Goal: Find specific page/section: Find specific page/section

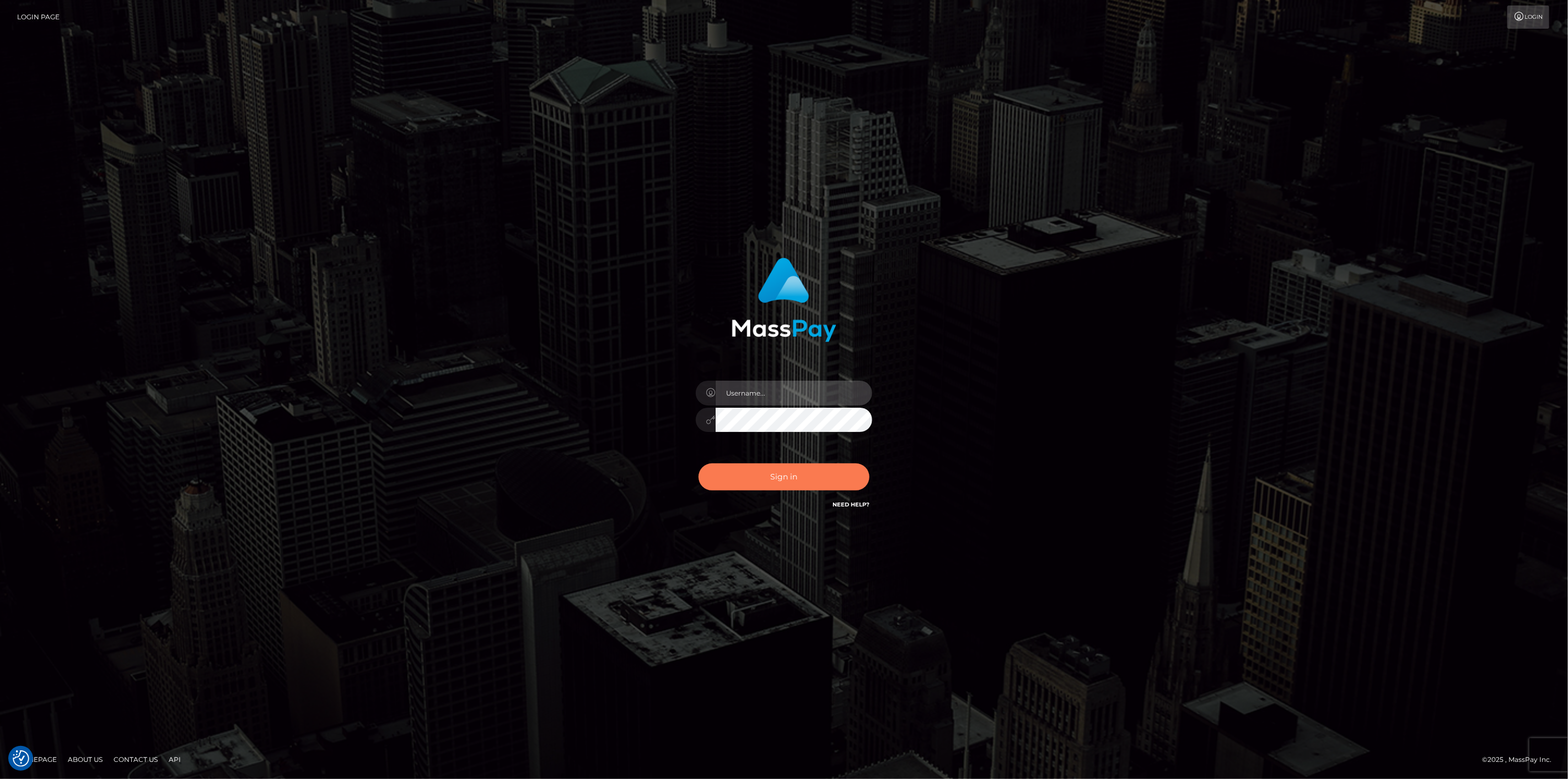
type input "scott.cm"
click at [741, 478] on button "Sign in" at bounding box center [784, 477] width 171 height 27
type input "[DOMAIN_NAME]"
click at [730, 478] on button "Sign in" at bounding box center [784, 477] width 171 height 27
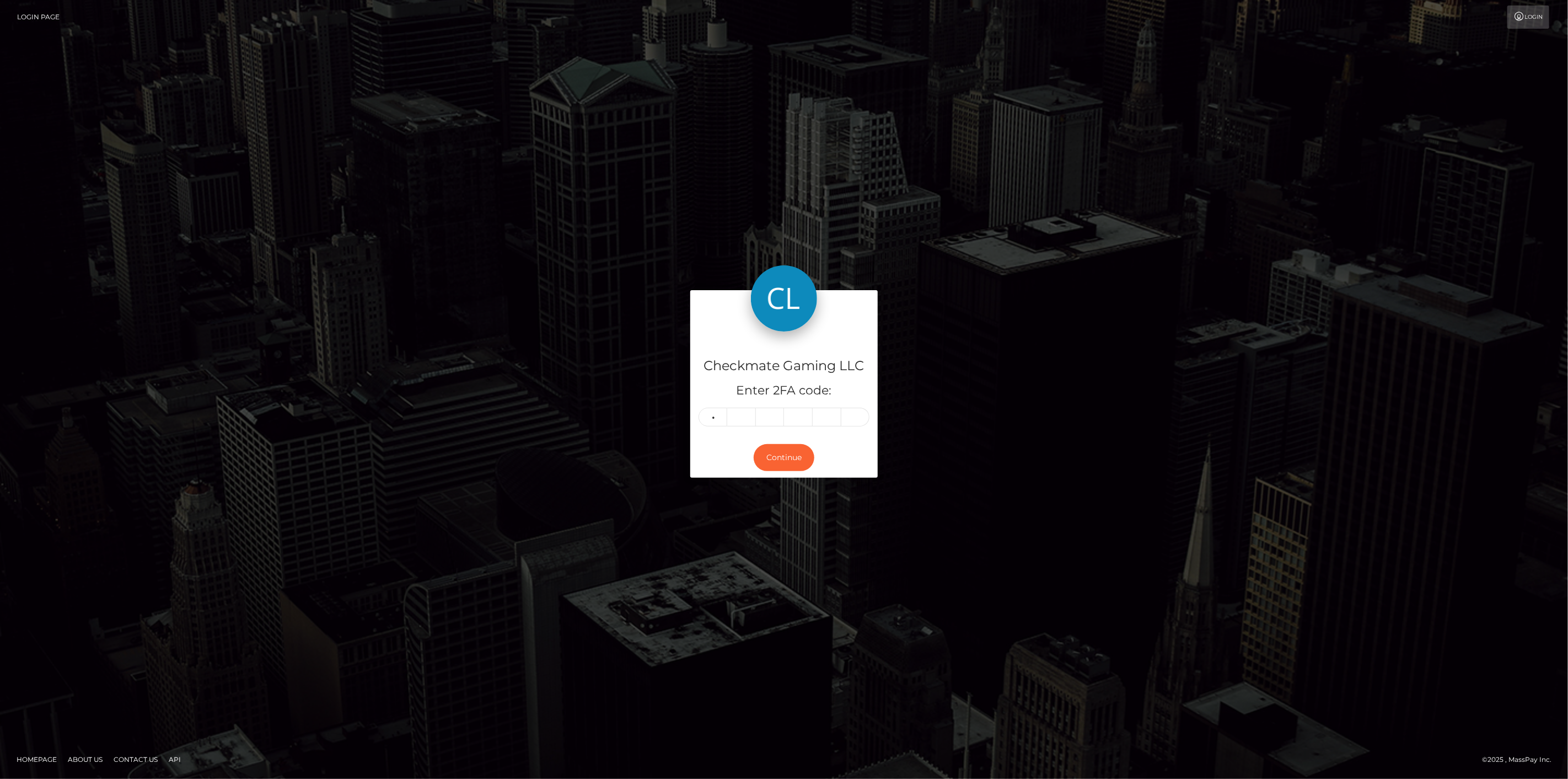
type input "4"
type input "1"
type input "8"
type input "4"
type input "7"
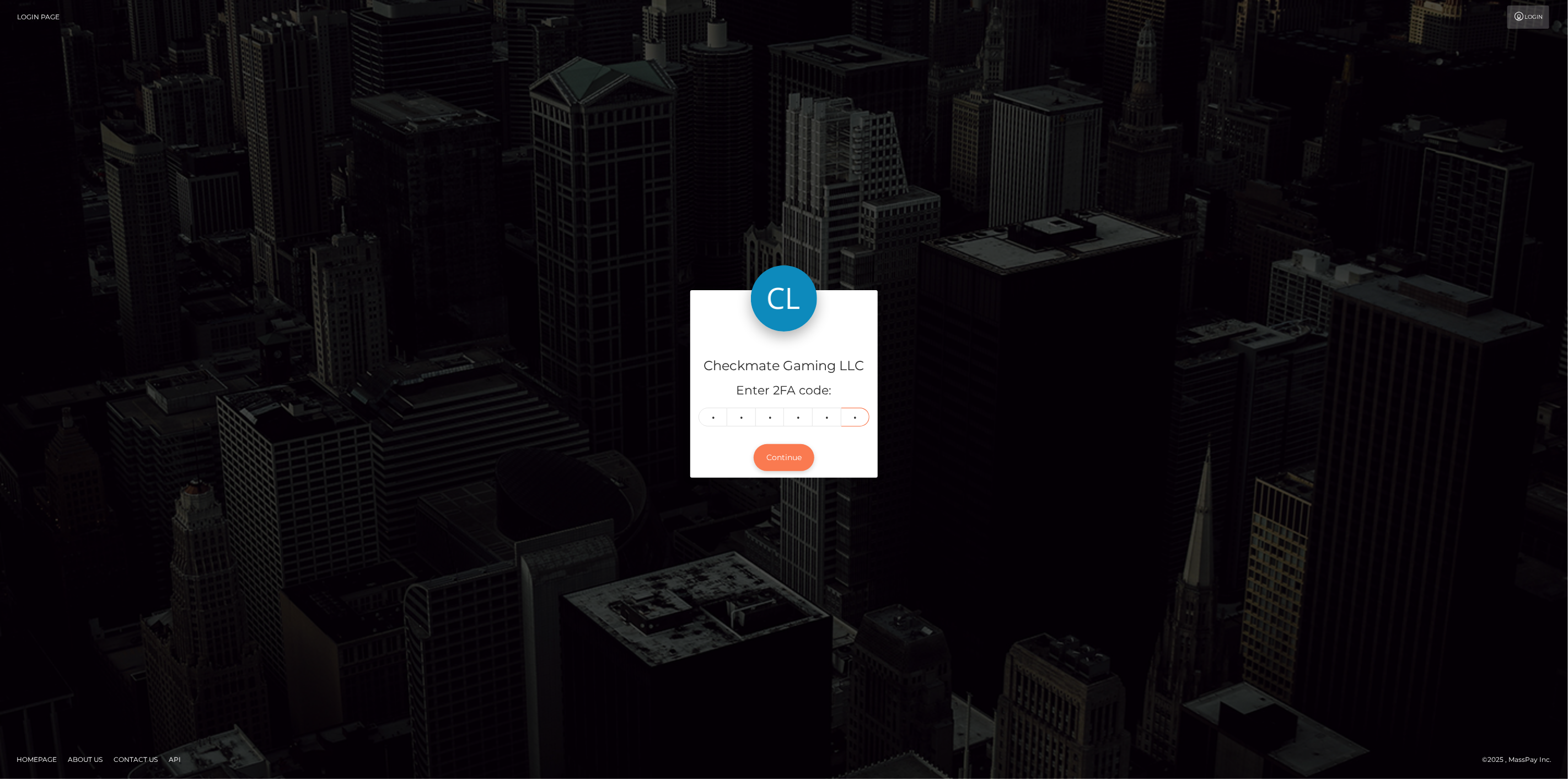
type input "6"
click at [778, 460] on button "Continue" at bounding box center [784, 458] width 61 height 27
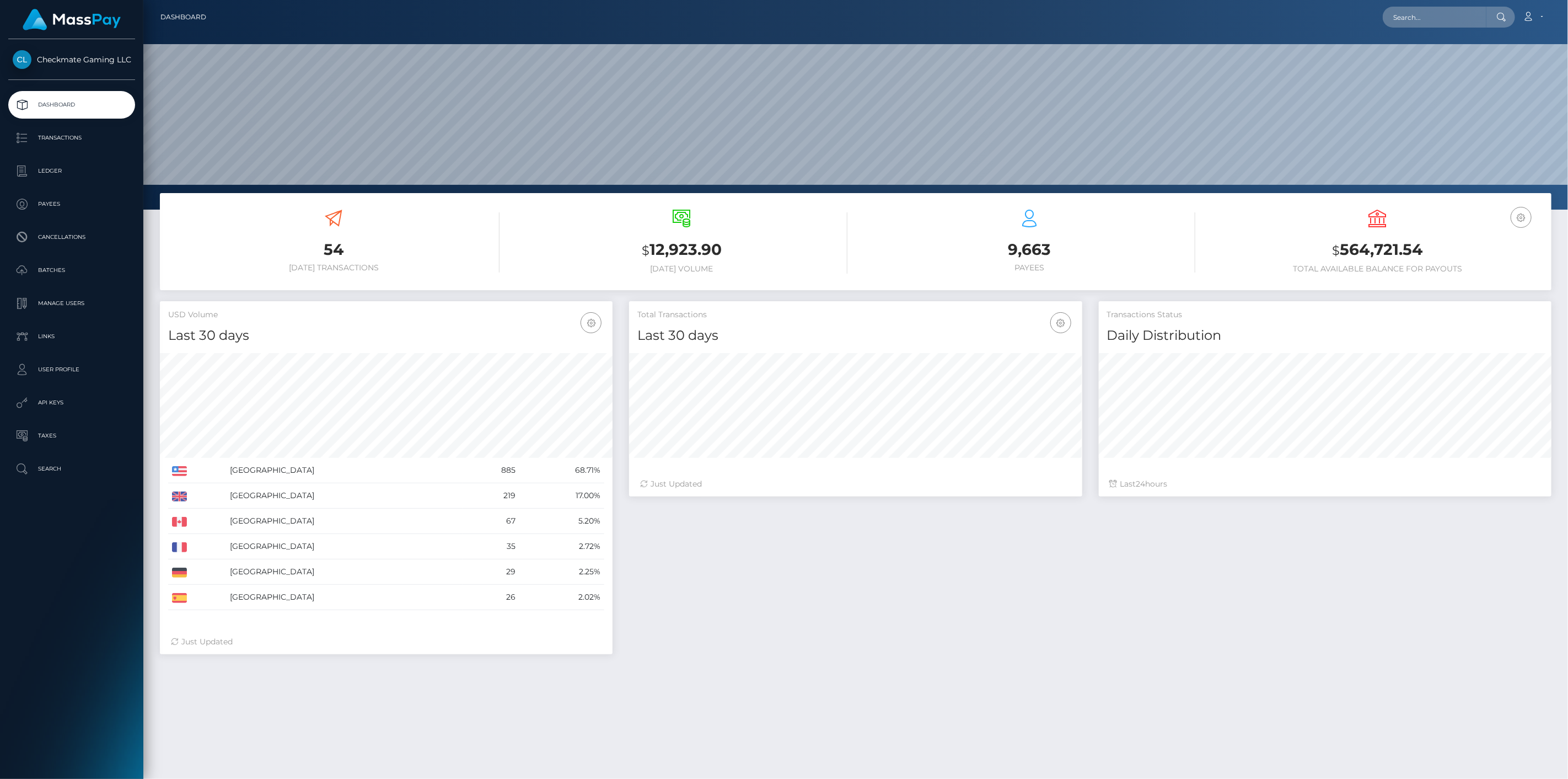
scroll to position [195, 453]
click at [74, 203] on p "Payees" at bounding box center [72, 204] width 118 height 16
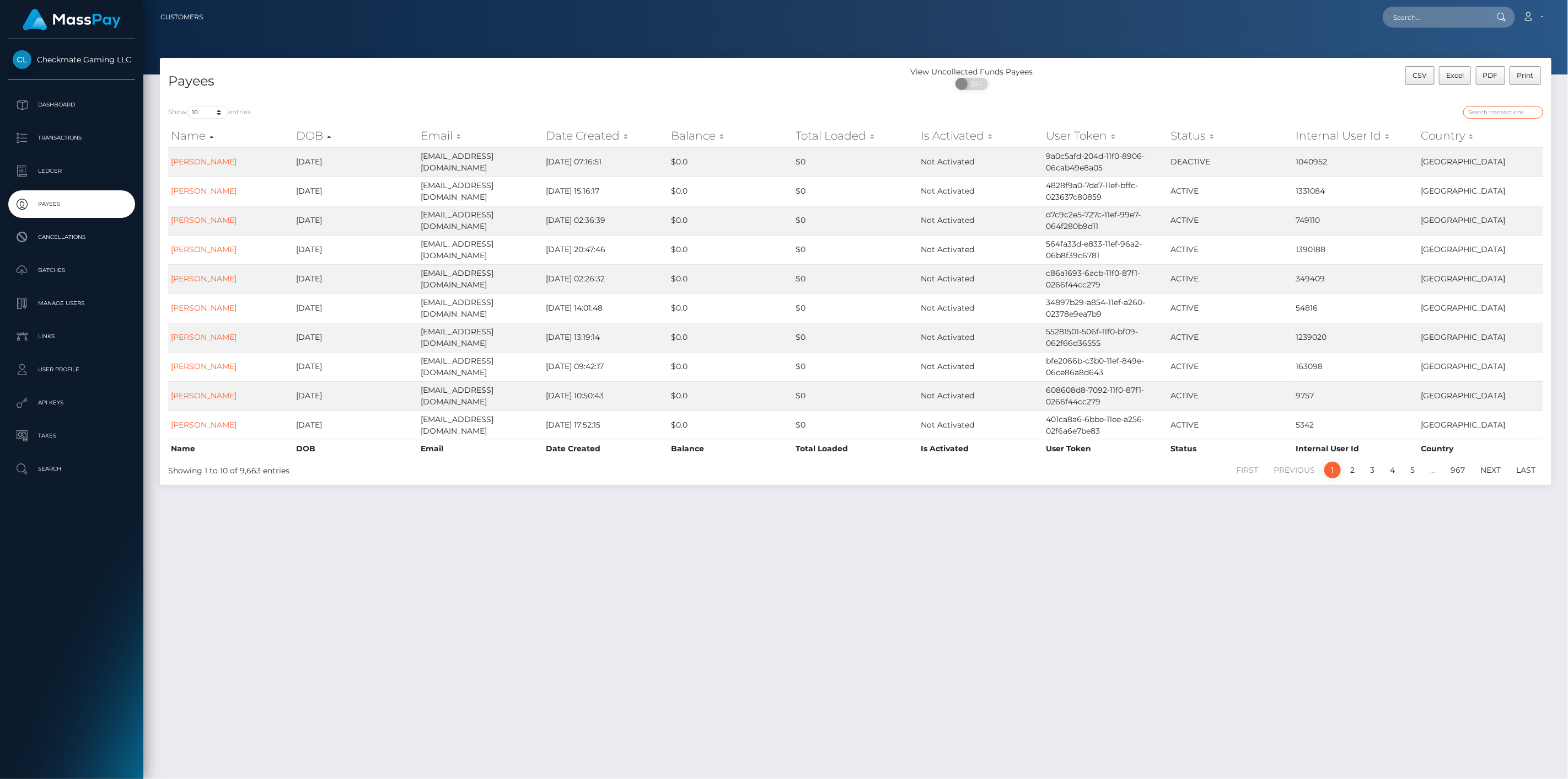
paste input "1413644"
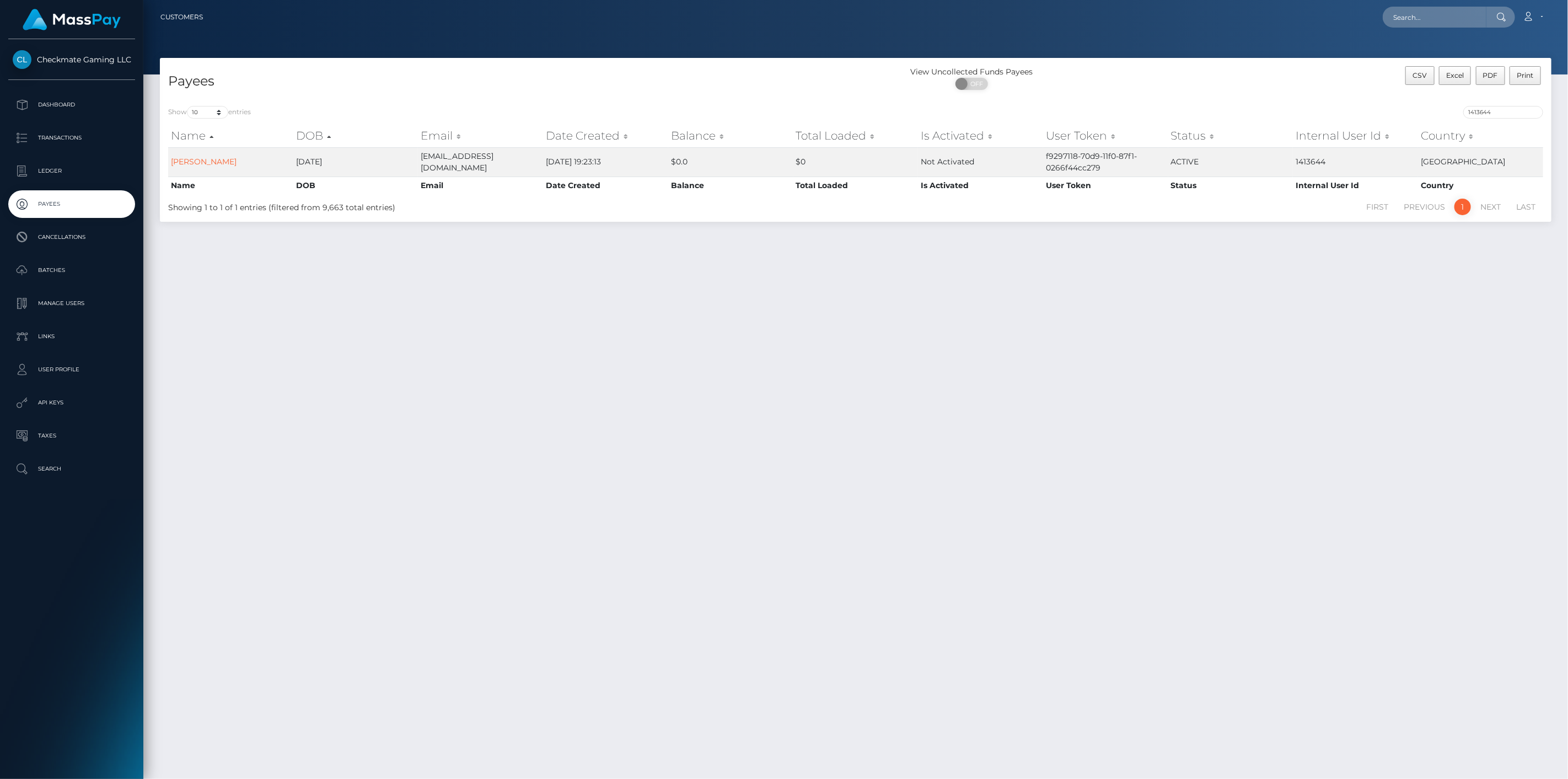
click at [1493, 102] on div "Show 10 25 50 100 250 entries 1413644 Name DOB Email Date Created Balance Total…" at bounding box center [855, 160] width 1391 height 124
click at [1488, 111] on input "1413644" at bounding box center [1503, 113] width 80 height 13
click at [1487, 111] on input "1413644" at bounding box center [1503, 113] width 80 height 13
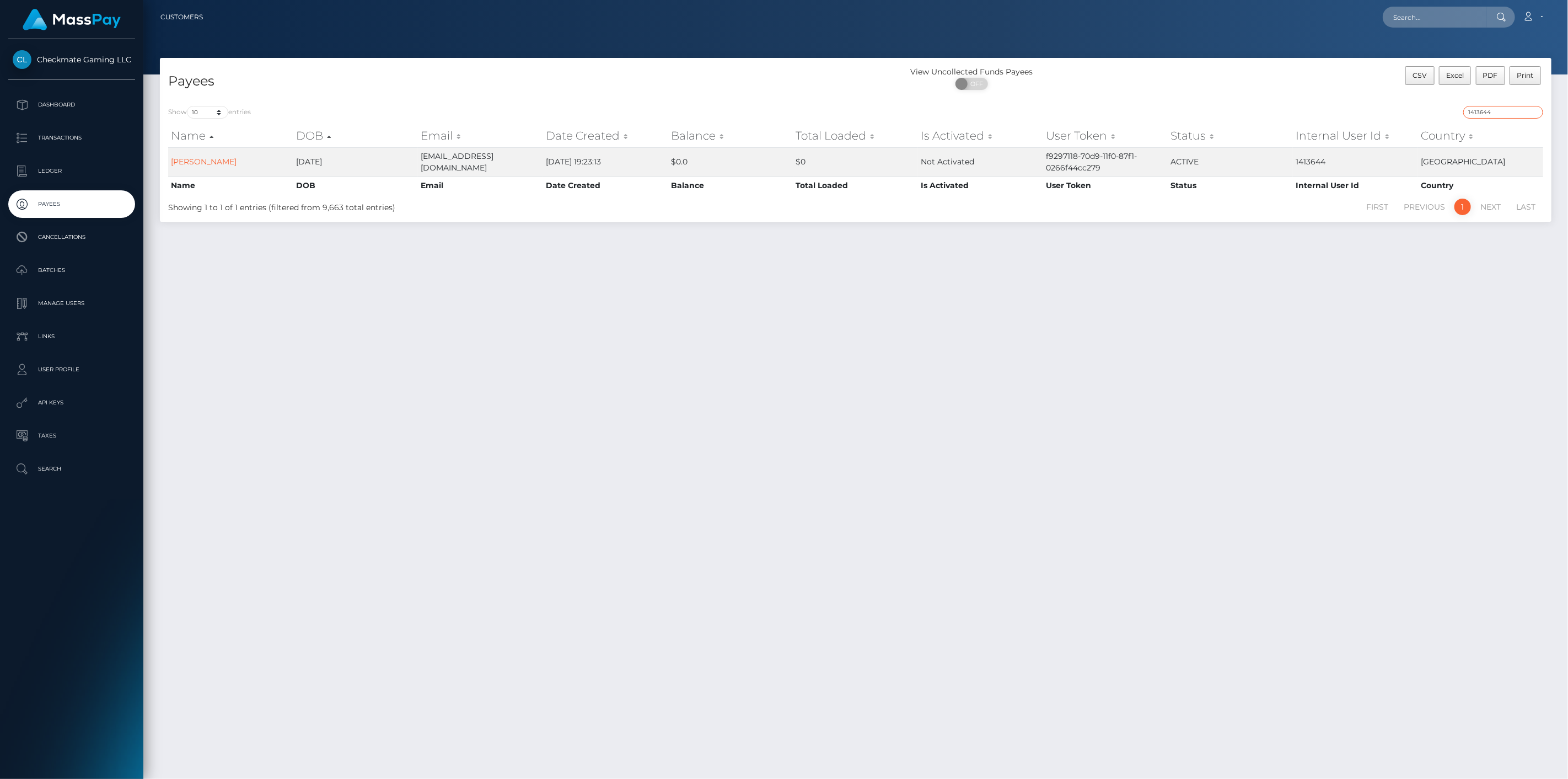
paste input "0713"
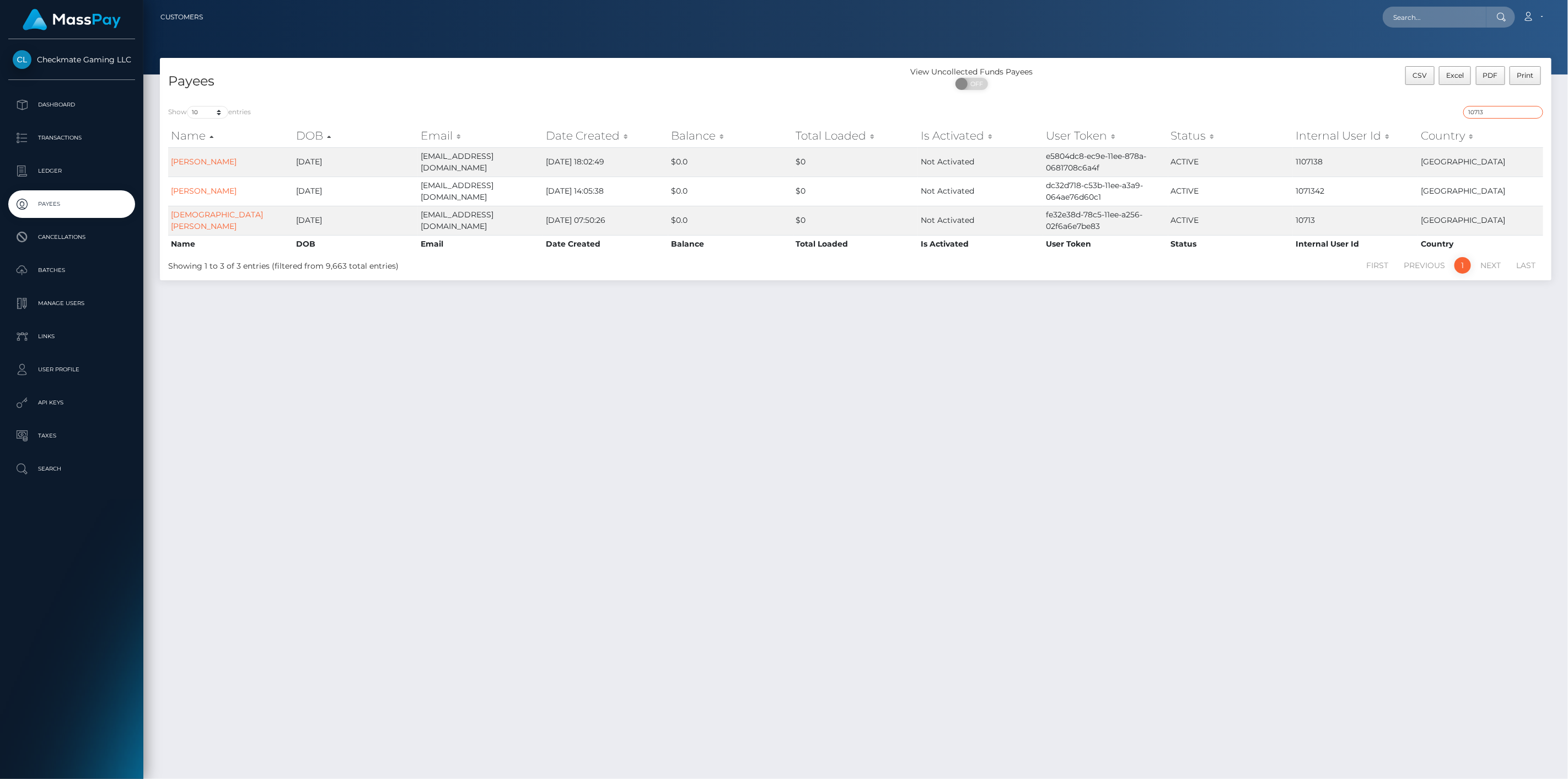
type input "10713"
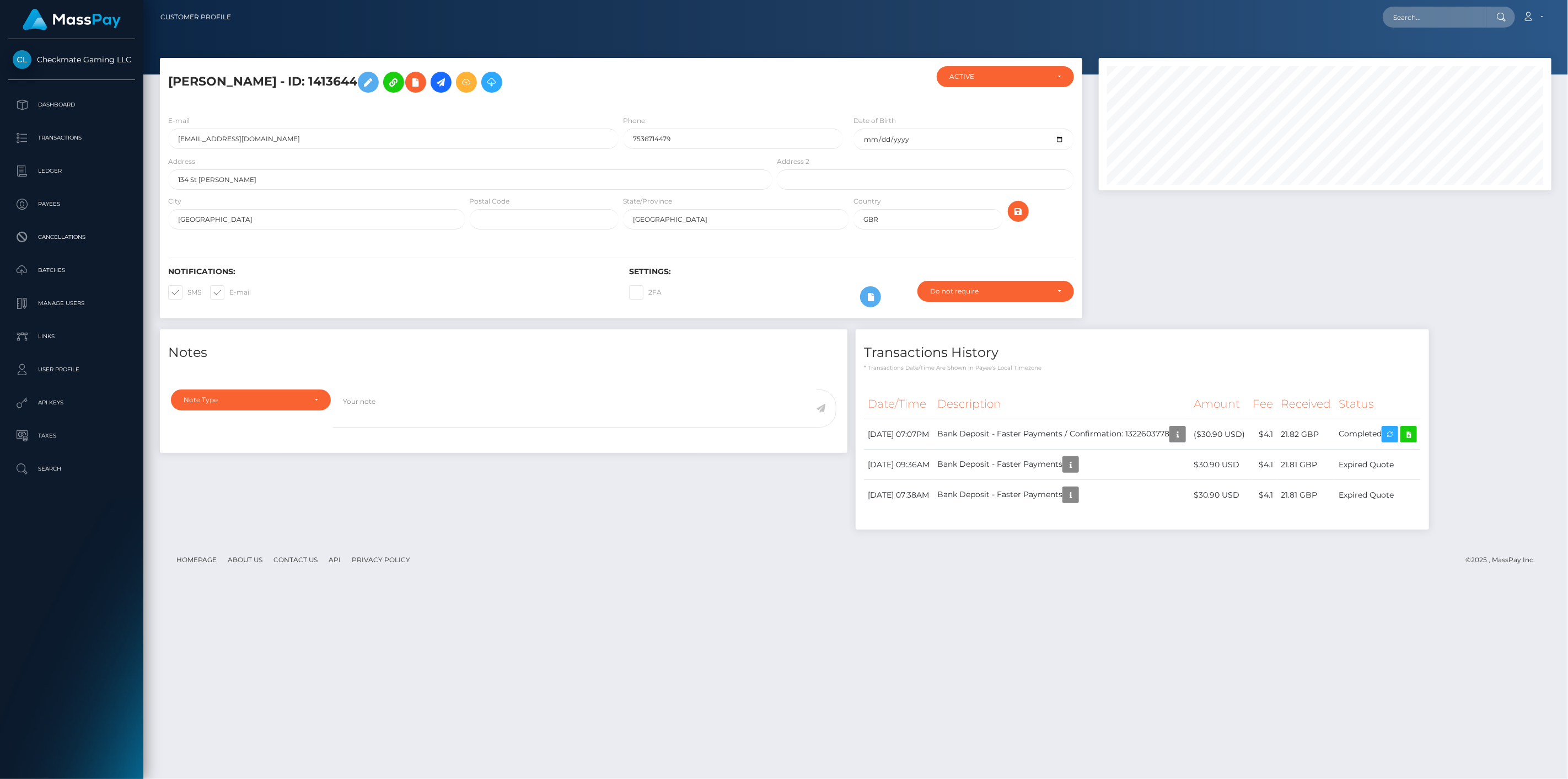
scroll to position [133, 453]
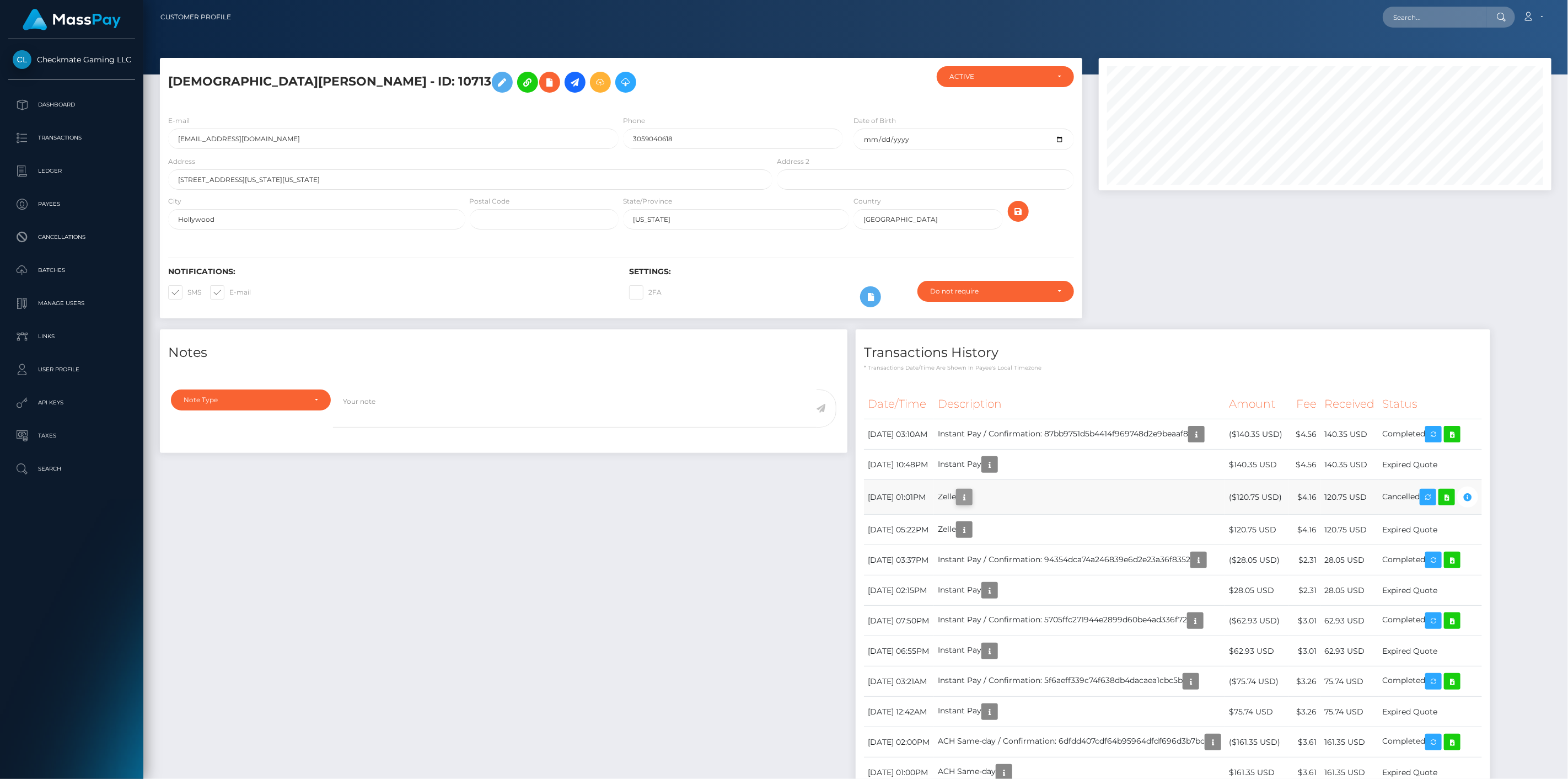
scroll to position [133, 453]
